Goal: Navigation & Orientation: Find specific page/section

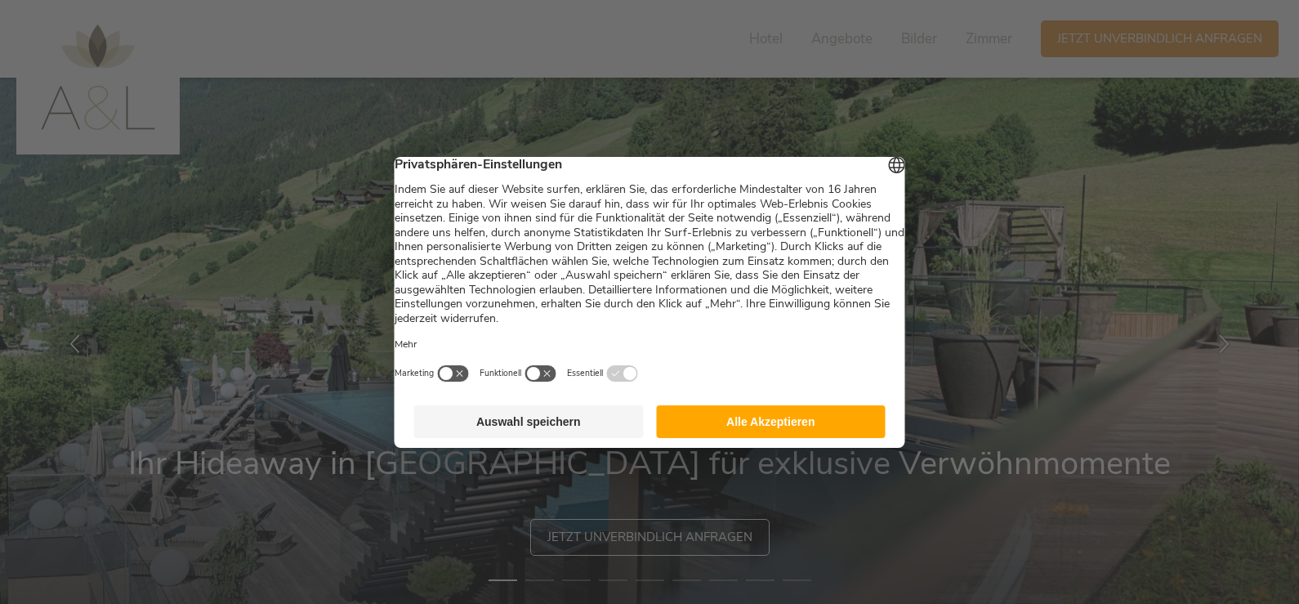
click at [773, 423] on button "Alle Akzeptieren" at bounding box center [770, 421] width 229 height 33
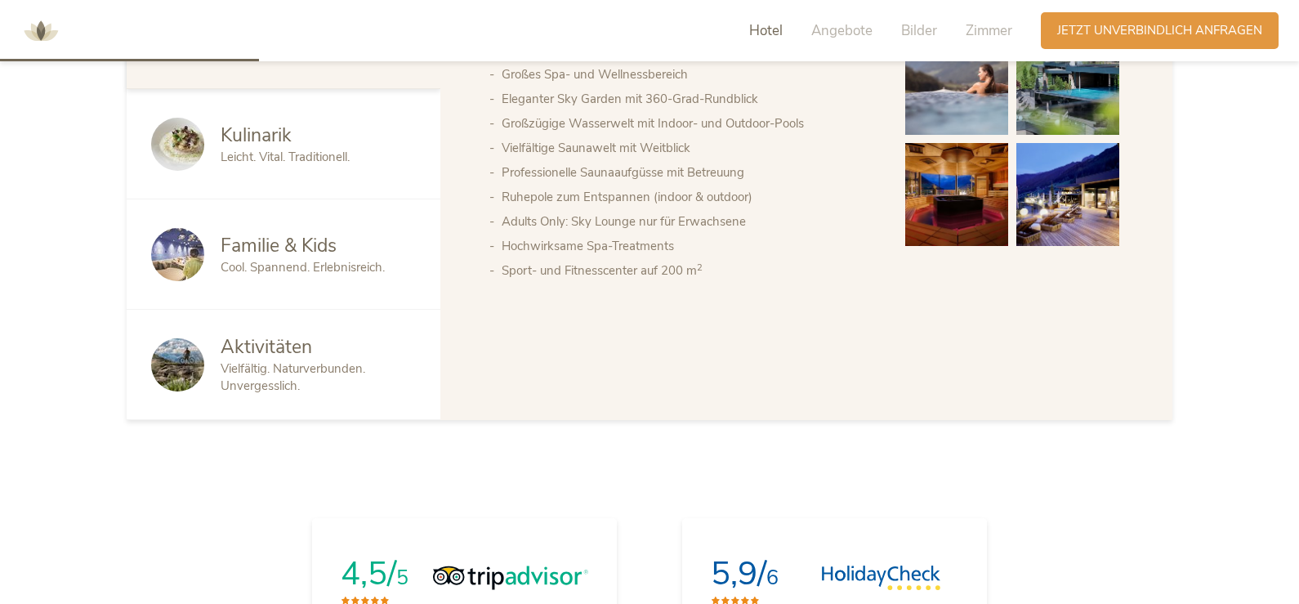
scroll to position [1041, 0]
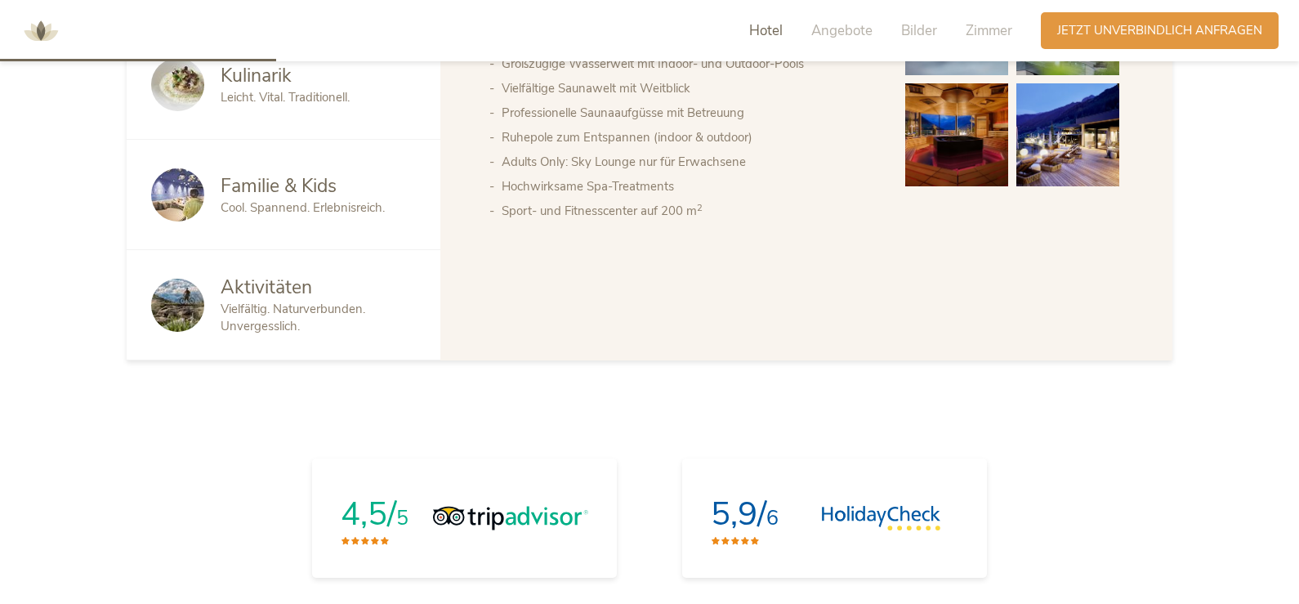
click at [243, 284] on span "Aktivitäten" at bounding box center [266, 286] width 91 height 25
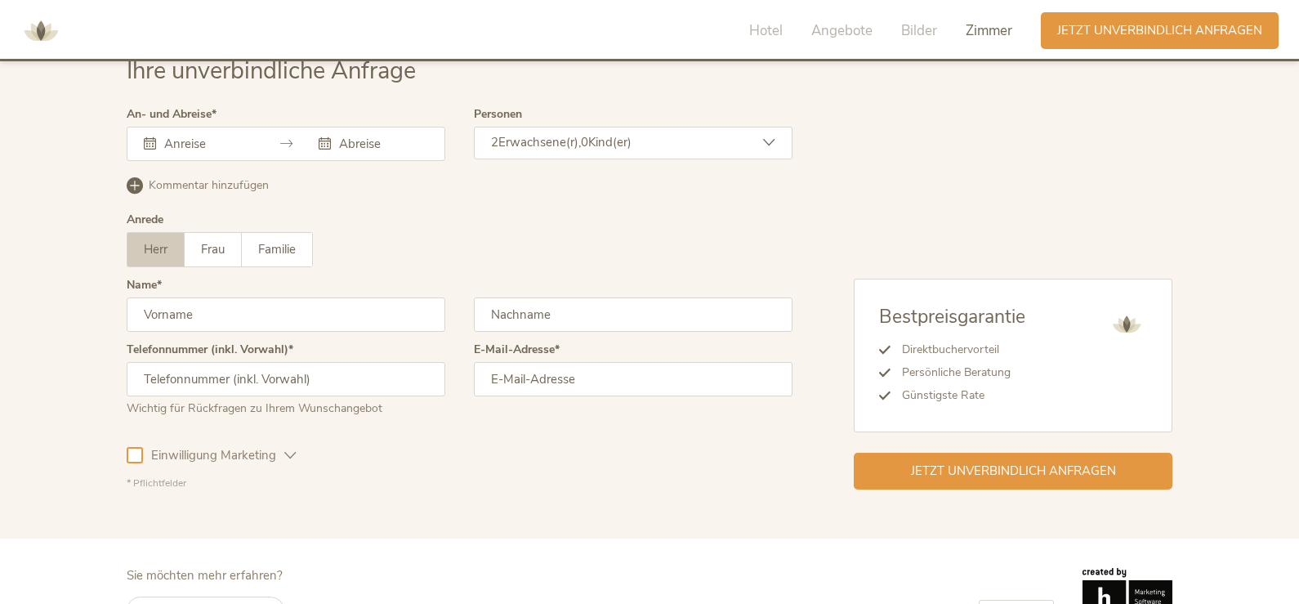
scroll to position [4894, 0]
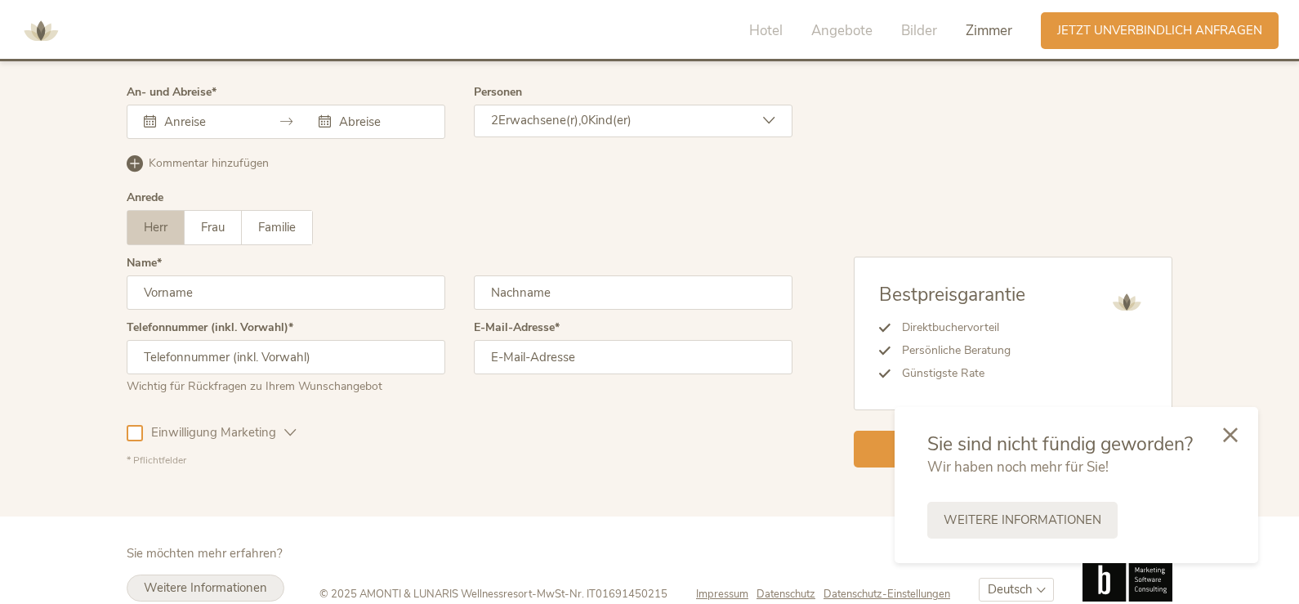
click at [239, 579] on span "Weitere Informationen" at bounding box center [205, 587] width 123 height 16
click at [1233, 431] on icon at bounding box center [1230, 433] width 15 height 15
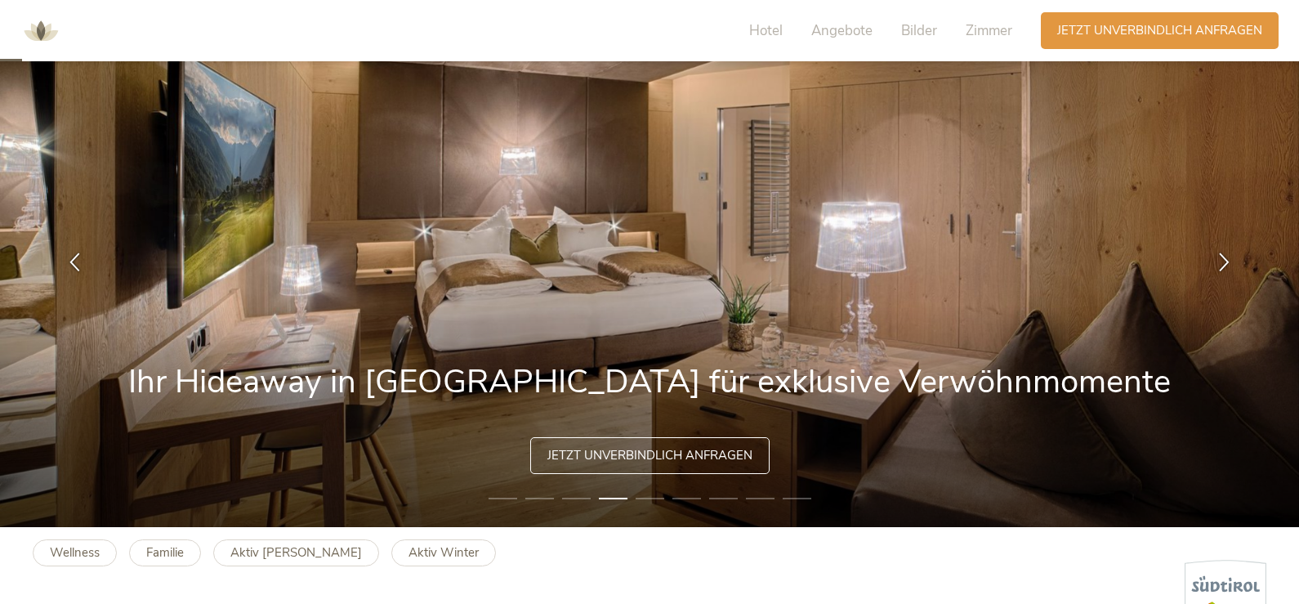
scroll to position [0, 0]
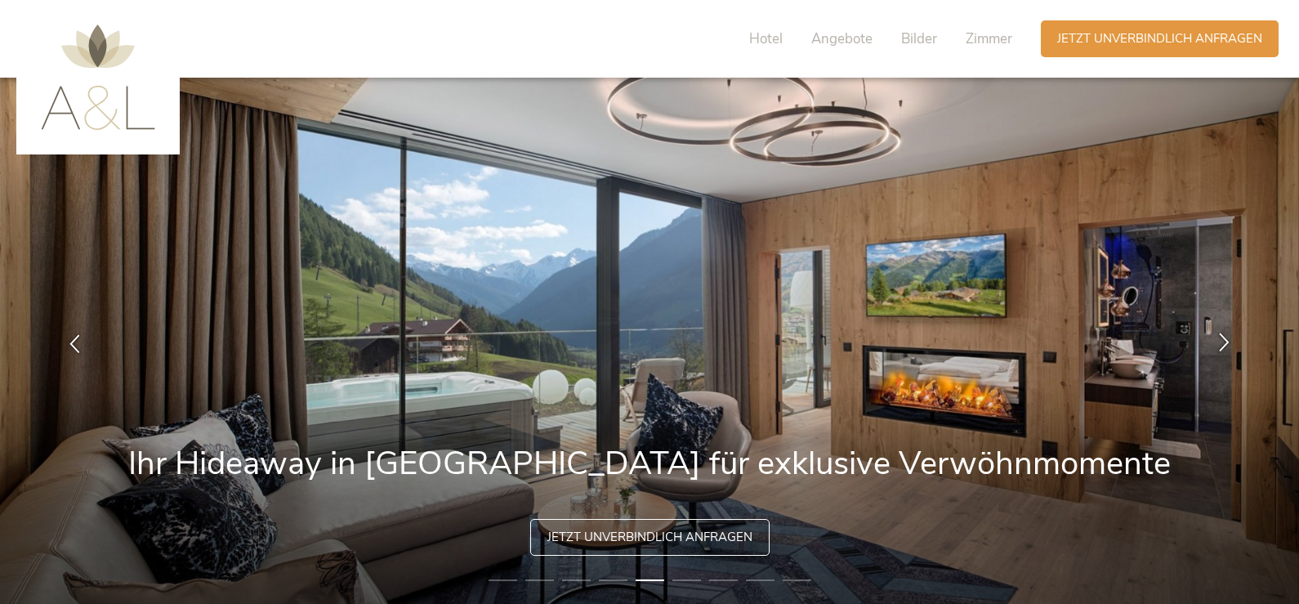
click at [1223, 338] on icon at bounding box center [1223, 341] width 19 height 19
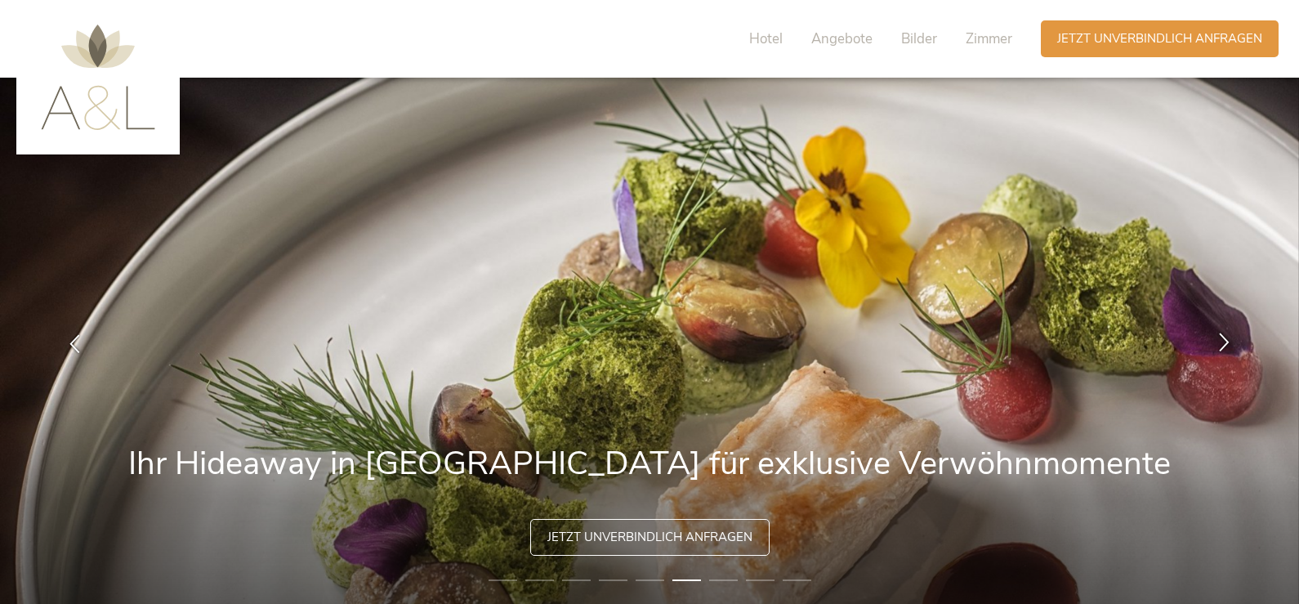
click at [1223, 338] on icon at bounding box center [1223, 341] width 19 height 19
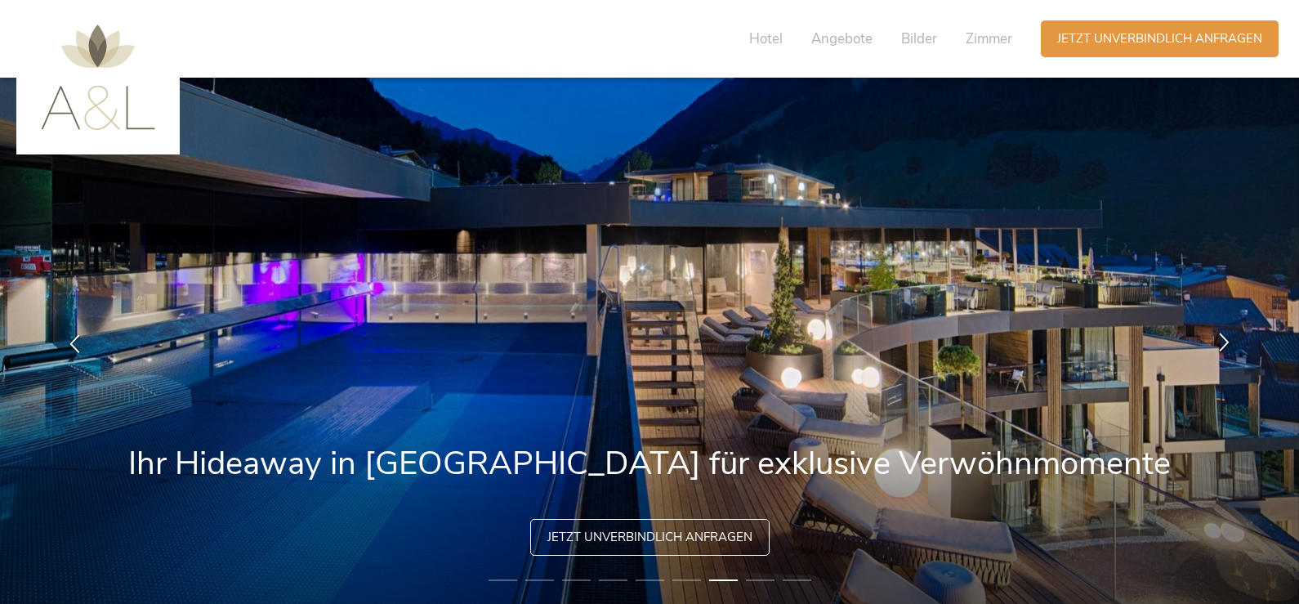
click at [1223, 338] on icon at bounding box center [1223, 341] width 19 height 19
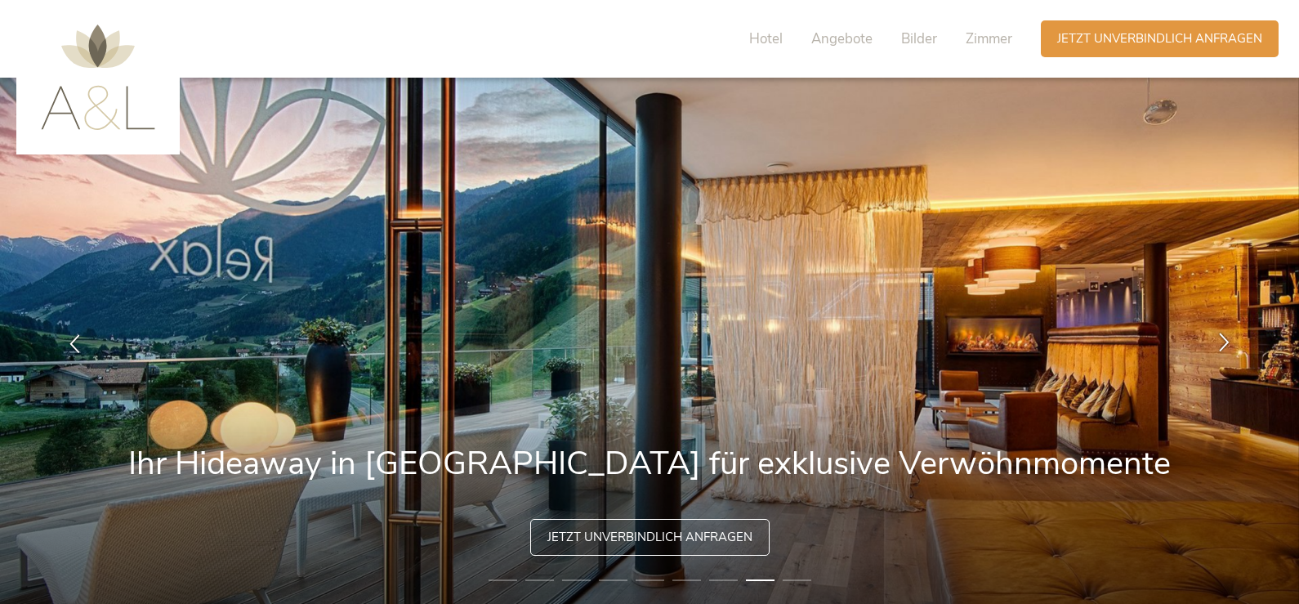
click at [1223, 338] on icon at bounding box center [1223, 341] width 19 height 19
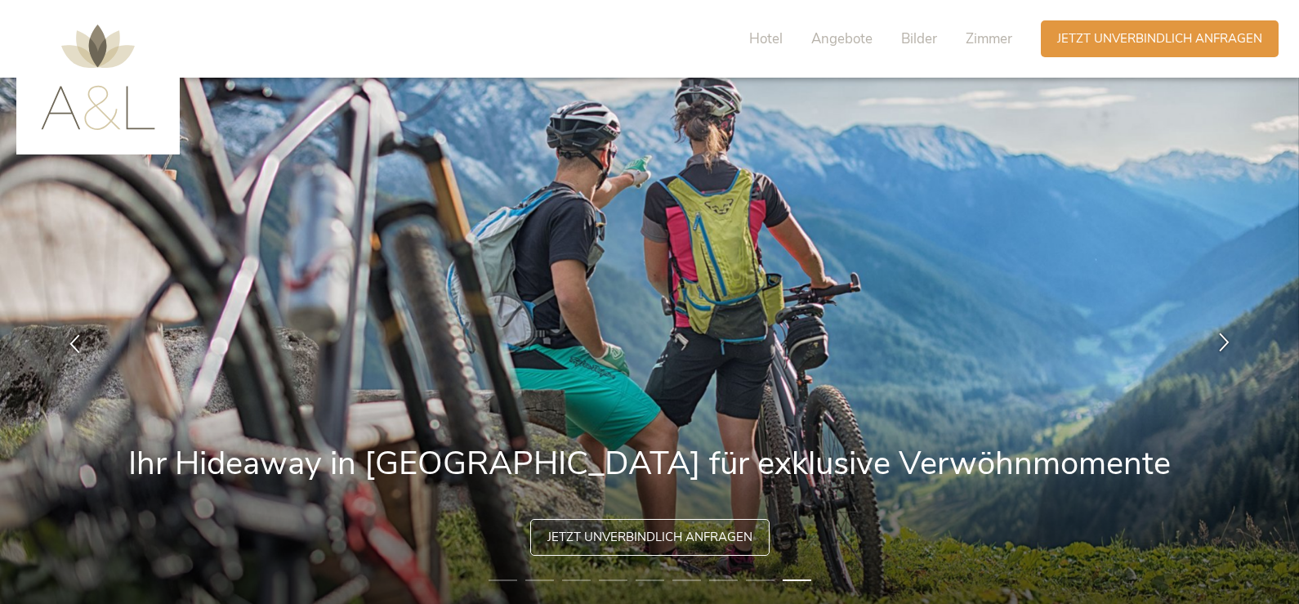
click at [1223, 338] on icon at bounding box center [1223, 341] width 19 height 19
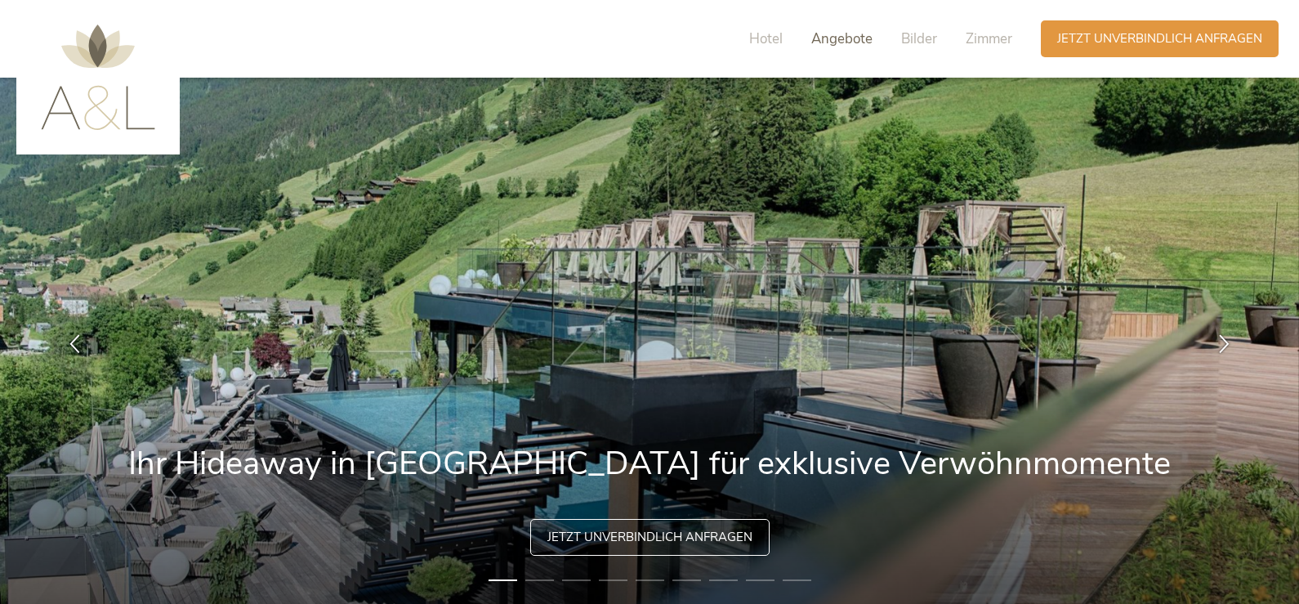
click at [835, 35] on span "Angebote" at bounding box center [841, 38] width 61 height 19
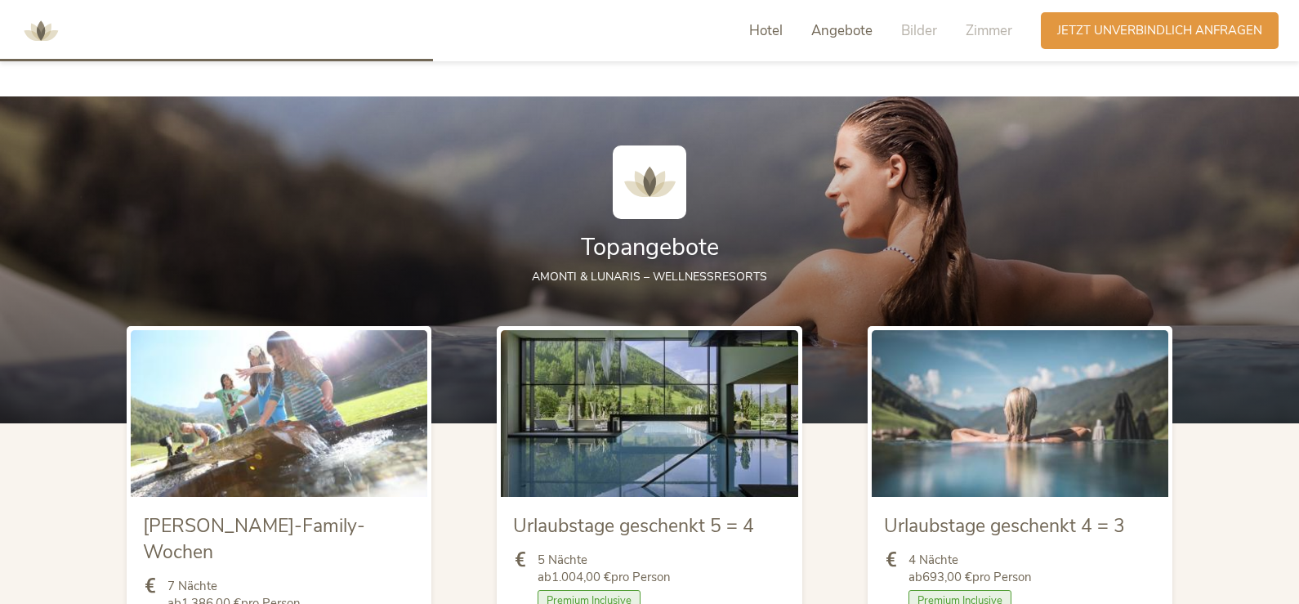
scroll to position [1635, 0]
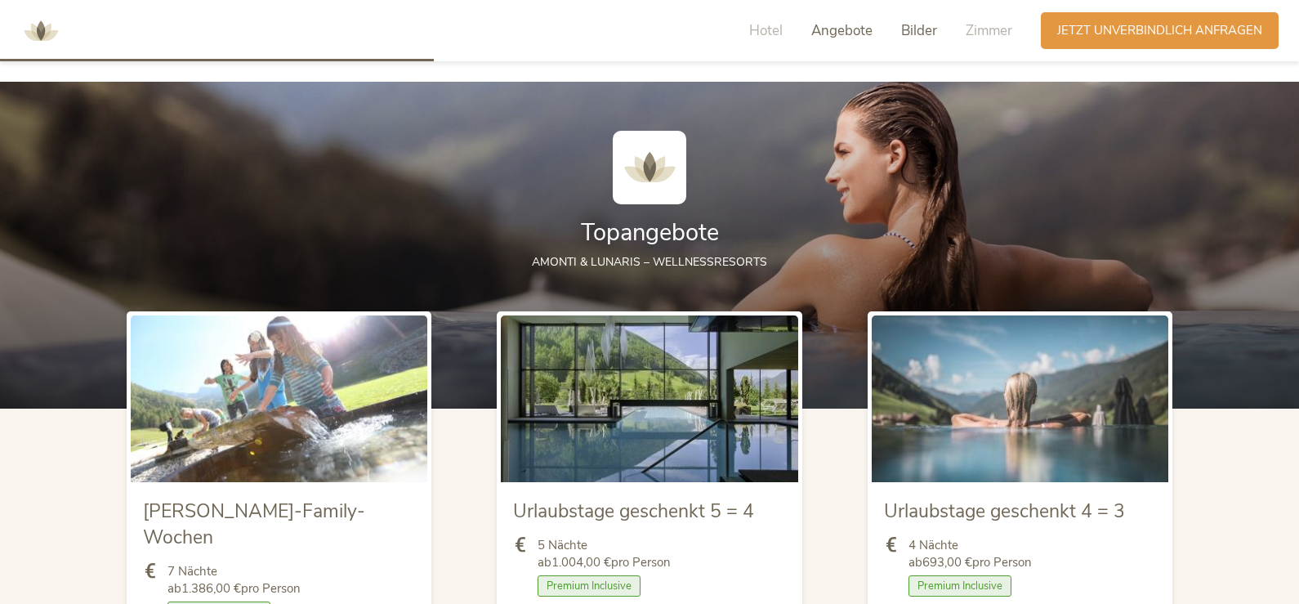
click at [916, 30] on span "Bilder" at bounding box center [919, 30] width 36 height 19
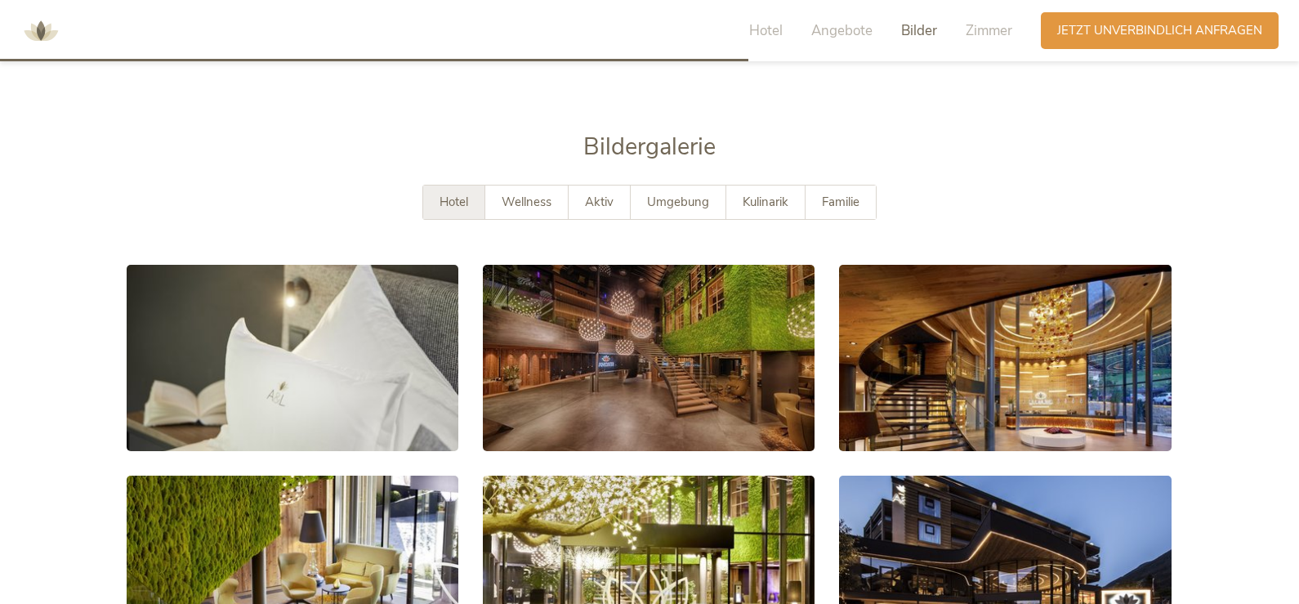
scroll to position [2818, 0]
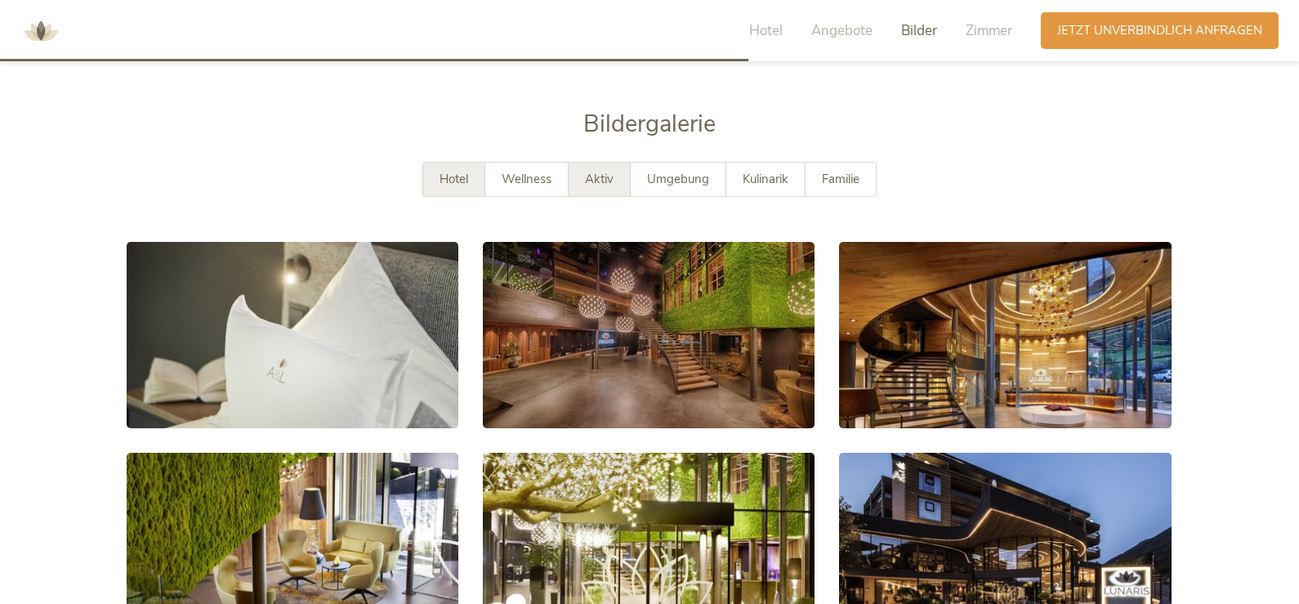
click at [599, 171] on span "Aktiv" at bounding box center [599, 179] width 29 height 16
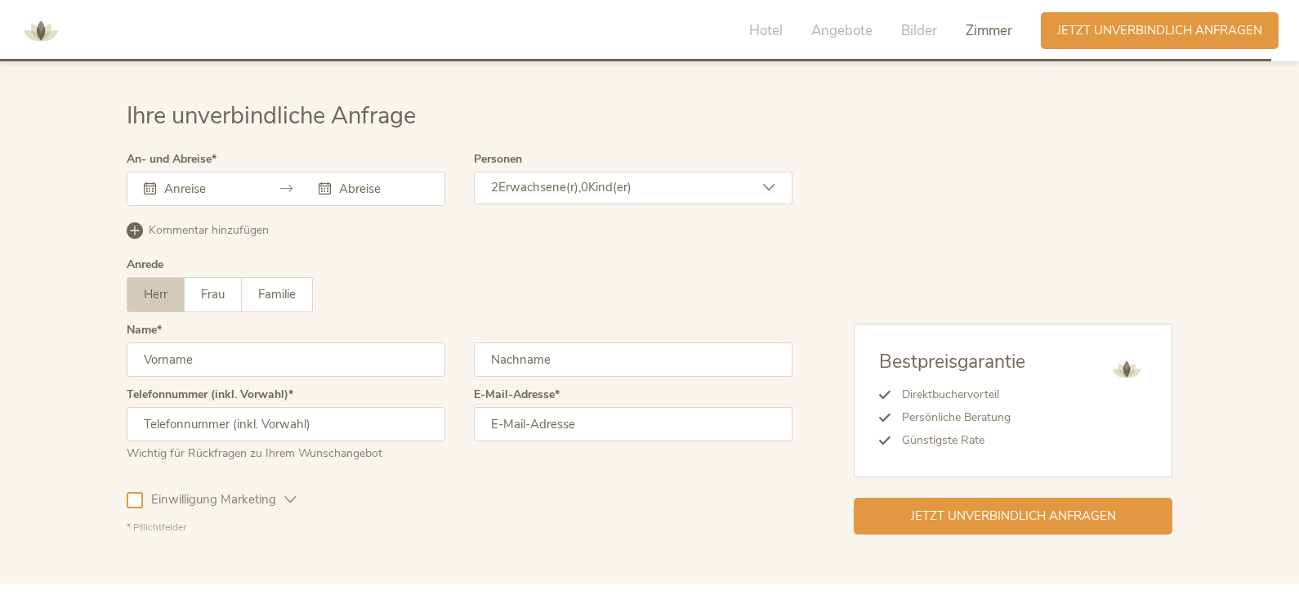
scroll to position [4947, 0]
